Goal: Information Seeking & Learning: Compare options

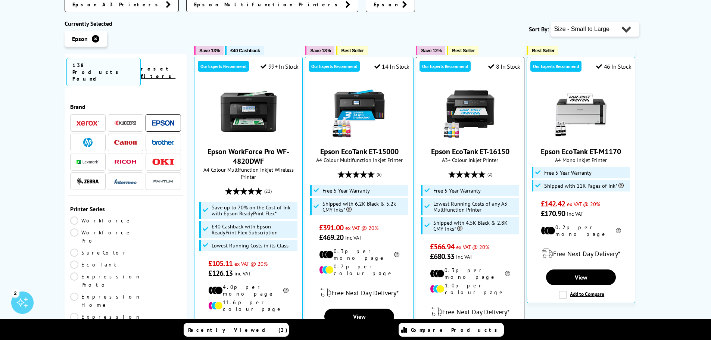
click at [483, 83] on img at bounding box center [471, 111] width 56 height 56
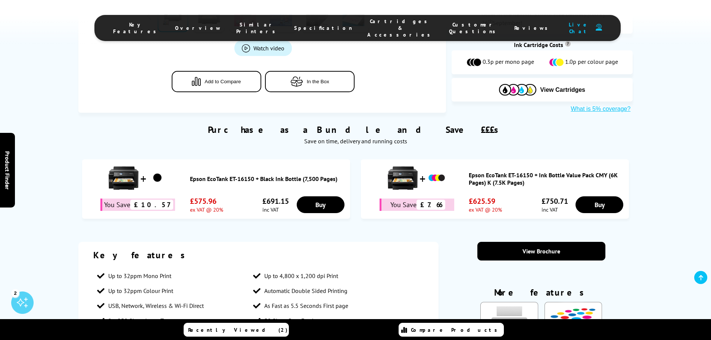
scroll to position [485, 0]
